Goal: Check status

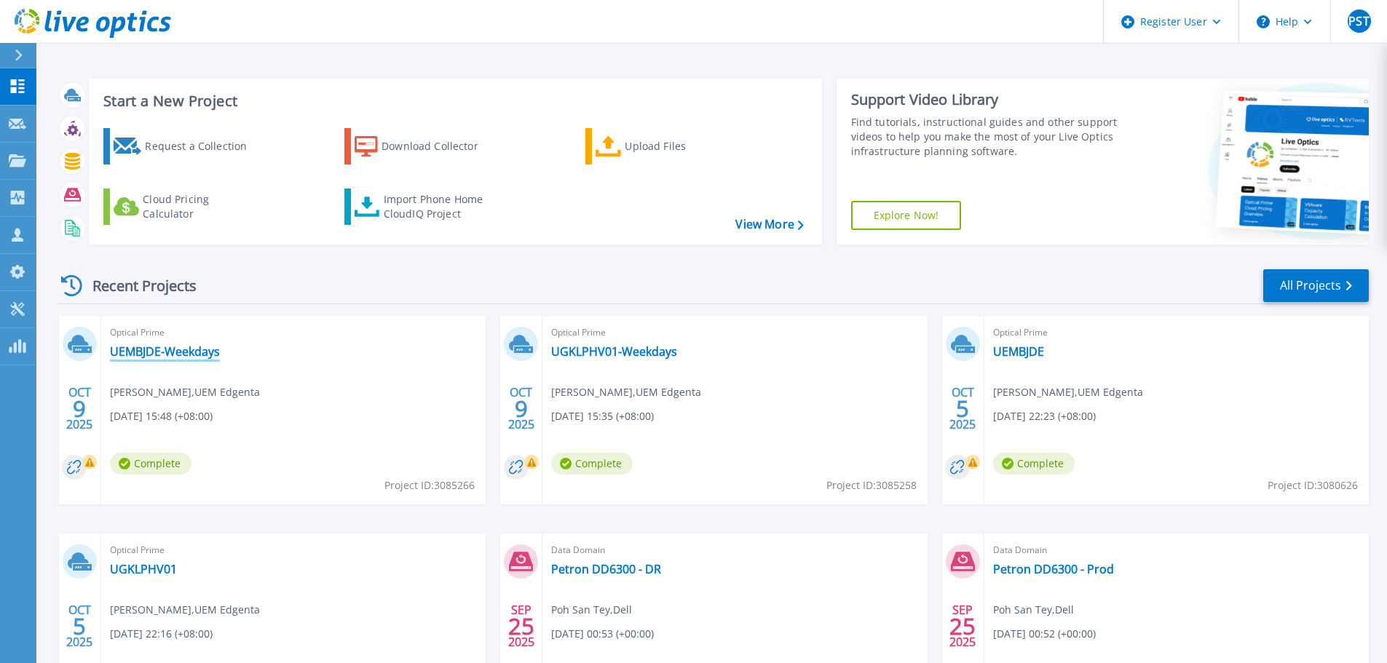
click at [202, 349] on link "UEMBJDE-Weekdays" at bounding box center [165, 351] width 110 height 15
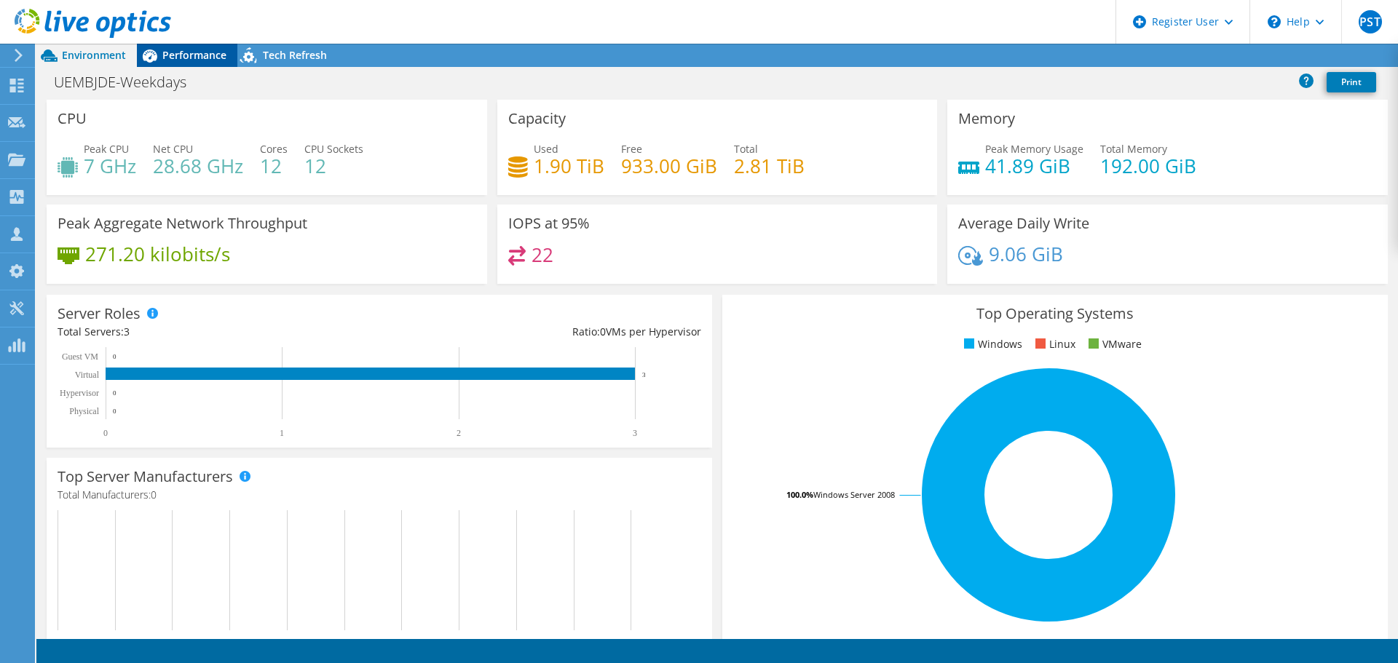
click at [165, 53] on span "Performance" at bounding box center [194, 55] width 64 height 14
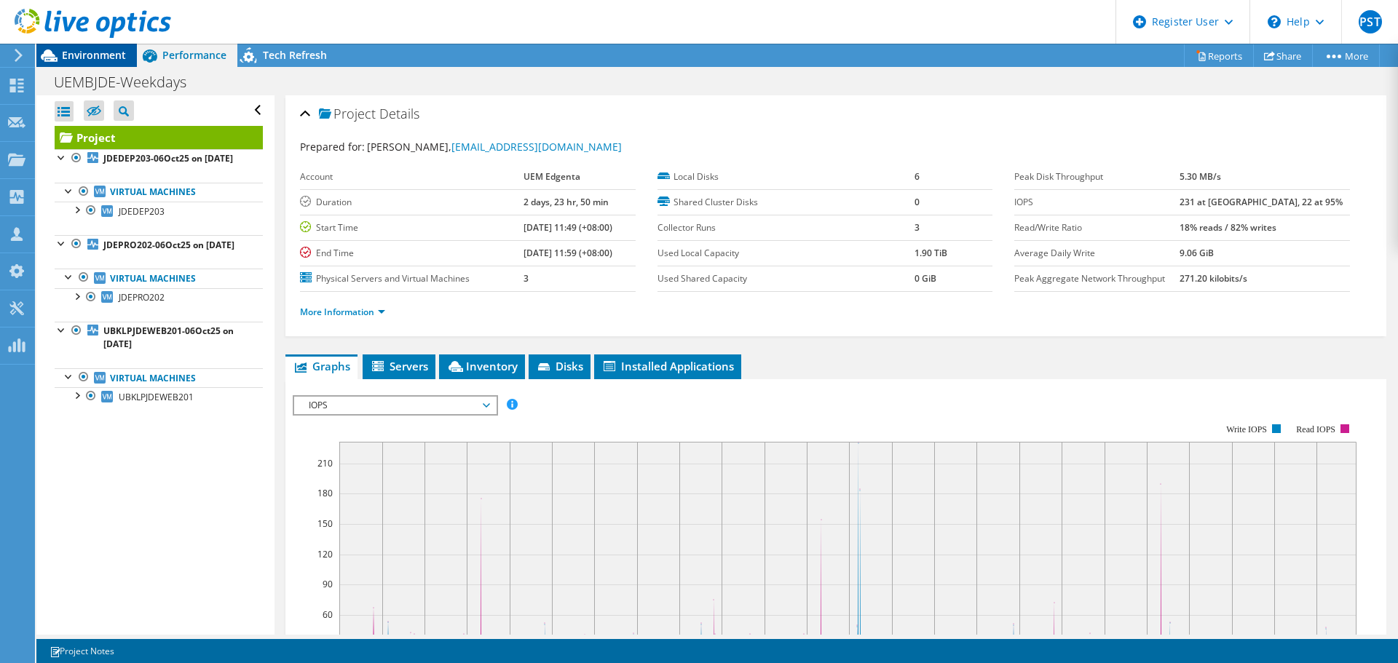
click at [111, 55] on span "Environment" at bounding box center [94, 55] width 64 height 14
